Goal: Task Accomplishment & Management: Use online tool/utility

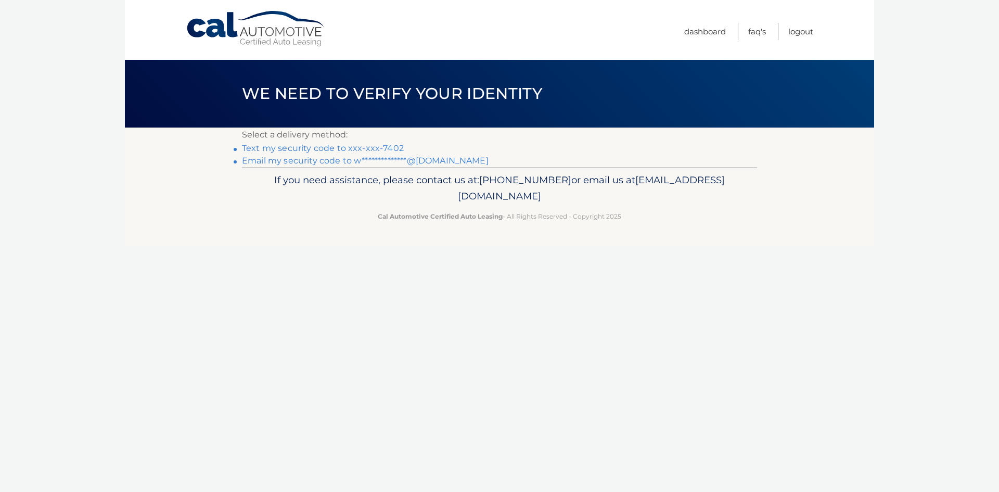
click at [348, 147] on link "Text my security code to xxx-xxx-7402" at bounding box center [323, 148] width 162 height 10
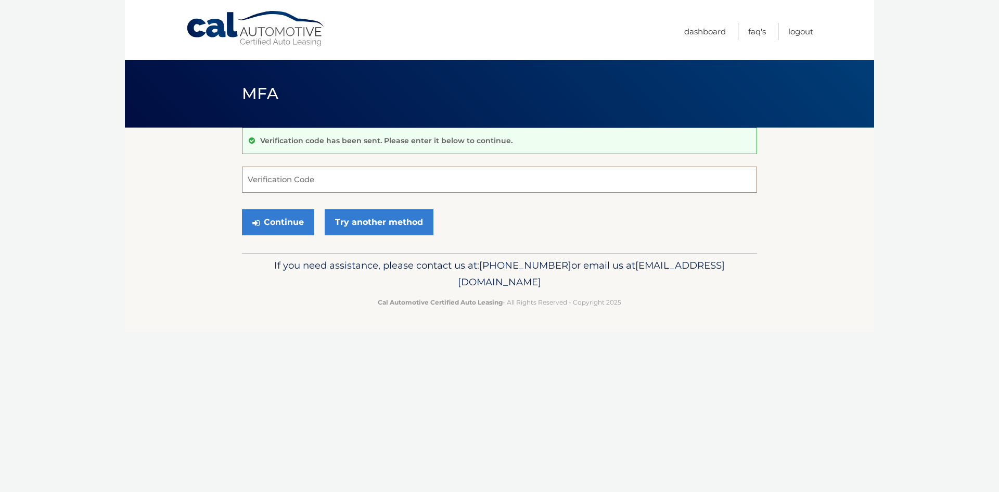
click at [347, 180] on input "Verification Code" at bounding box center [499, 180] width 515 height 26
type input "696122"
click at [274, 224] on button "Continue" at bounding box center [278, 222] width 72 height 26
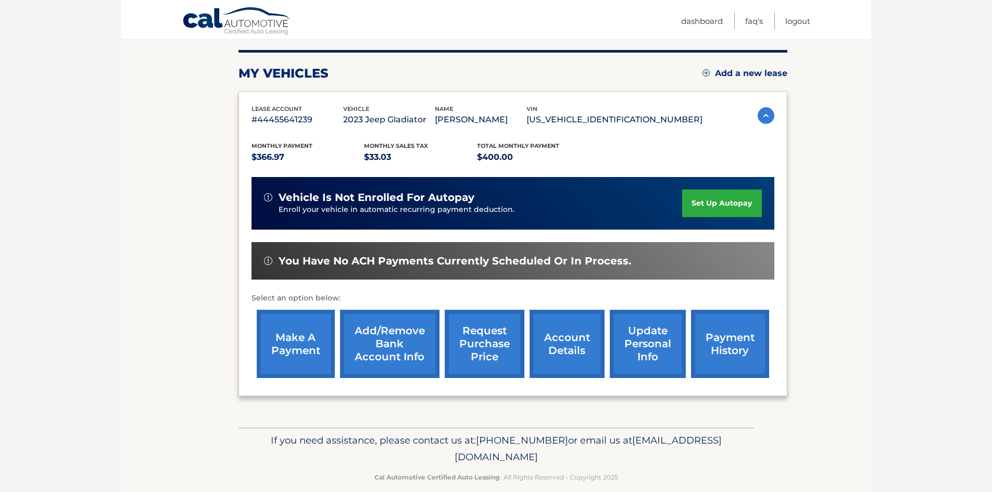
scroll to position [139, 0]
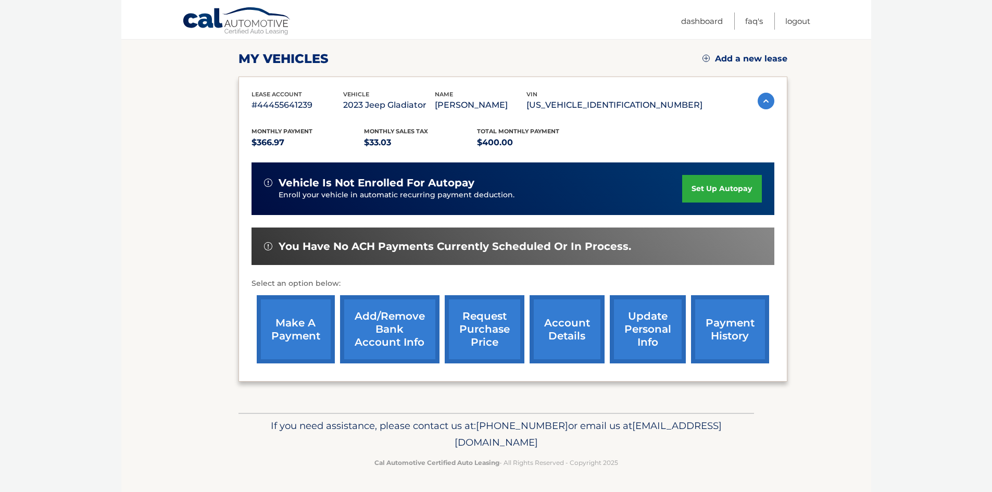
click at [308, 316] on link "make a payment" at bounding box center [296, 329] width 78 height 68
